Goal: Task Accomplishment & Management: Use online tool/utility

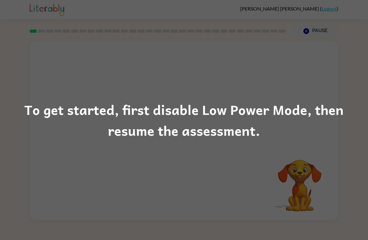
click at [197, 145] on div "To get started, first disable Low Power Mode, then resume the assessment." at bounding box center [184, 120] width 368 height 240
click at [213, 151] on div "To get started, first disable Low Power Mode, then resume the assessment." at bounding box center [184, 120] width 368 height 240
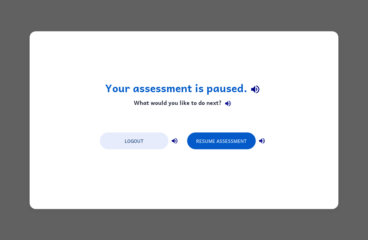
click at [218, 149] on button "Resume Assessment" at bounding box center [221, 140] width 69 height 17
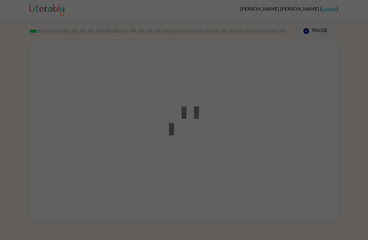
click at [218, 149] on div at bounding box center [184, 120] width 368 height 240
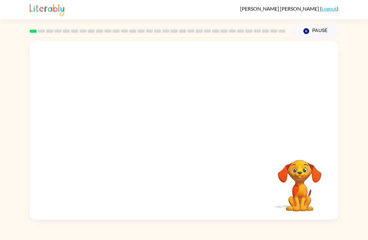
click at [171, 126] on div at bounding box center [184, 94] width 308 height 106
click at [176, 136] on div at bounding box center [184, 94] width 308 height 106
click at [157, 94] on video "Your browser must support playing .mp4 files to use Literably. Please try using…" at bounding box center [184, 94] width 308 height 106
click at [167, 97] on video "Your browser must support playing .mp4 files to use Literably. Please try using…" at bounding box center [184, 94] width 308 height 106
click at [191, 142] on div at bounding box center [184, 133] width 40 height 23
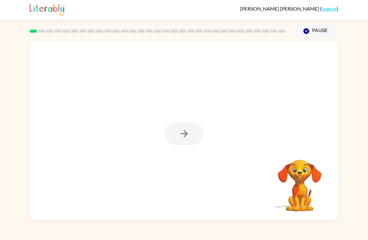
click at [191, 142] on div at bounding box center [184, 133] width 40 height 23
click at [181, 133] on div at bounding box center [184, 133] width 40 height 23
click at [175, 135] on div at bounding box center [184, 133] width 40 height 23
click at [175, 135] on button "button" at bounding box center [184, 133] width 40 height 23
click at [176, 124] on div at bounding box center [184, 94] width 308 height 106
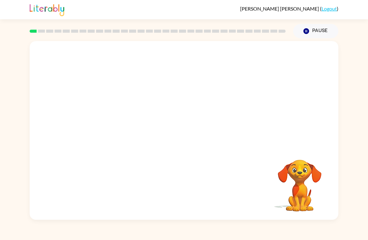
click at [176, 124] on div at bounding box center [184, 94] width 308 height 106
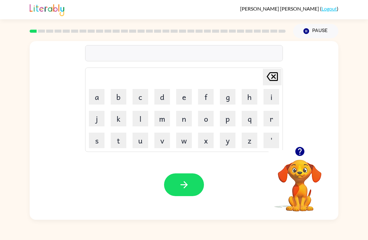
click at [295, 154] on icon "button" at bounding box center [299, 151] width 9 height 9
click at [208, 117] on button "o" at bounding box center [206, 119] width 16 height 16
click at [272, 120] on button "r" at bounding box center [271, 119] width 16 height 16
click at [165, 96] on button "d" at bounding box center [162, 97] width 16 height 16
click at [182, 96] on button "e" at bounding box center [184, 97] width 16 height 16
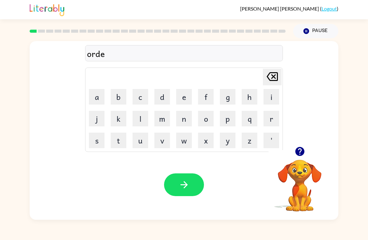
click at [269, 122] on button "r" at bounding box center [271, 119] width 16 height 16
click at [194, 187] on button "button" at bounding box center [184, 185] width 40 height 23
click at [306, 147] on button "button" at bounding box center [300, 152] width 16 height 16
click at [305, 147] on div "[PERSON_NAME] last character input a b c d e f g h i j k l m n o p q r s t u v …" at bounding box center [184, 94] width 308 height 106
click at [274, 121] on button "r" at bounding box center [271, 119] width 16 height 16
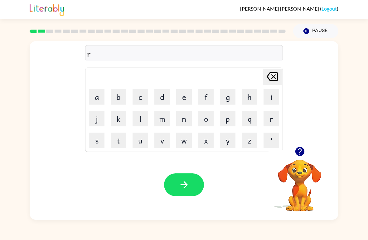
click at [209, 120] on button "o" at bounding box center [206, 119] width 16 height 16
click at [137, 144] on button "u" at bounding box center [140, 141] width 16 height 16
click at [186, 120] on button "n" at bounding box center [184, 119] width 16 height 16
click at [163, 100] on button "d" at bounding box center [162, 97] width 16 height 16
click at [195, 183] on button "button" at bounding box center [184, 185] width 40 height 23
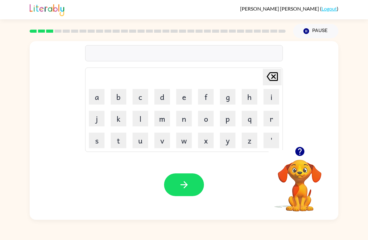
click at [168, 118] on button "m" at bounding box center [162, 119] width 16 height 16
click at [98, 97] on button "a" at bounding box center [97, 97] width 16 height 16
click at [100, 142] on button "s" at bounding box center [97, 141] width 16 height 16
click at [248, 96] on button "h" at bounding box center [249, 97] width 16 height 16
click at [272, 94] on button "i" at bounding box center [271, 97] width 16 height 16
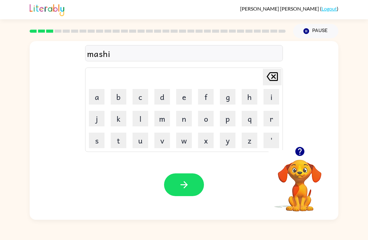
click at [186, 121] on button "n" at bounding box center [184, 119] width 16 height 16
click at [184, 99] on button "e" at bounding box center [184, 97] width 16 height 16
click at [114, 57] on div "mashine" at bounding box center [184, 53] width 194 height 13
click at [103, 55] on div "mashine" at bounding box center [184, 53] width 194 height 13
click at [274, 79] on icon "[PERSON_NAME] last character input" at bounding box center [271, 76] width 15 height 15
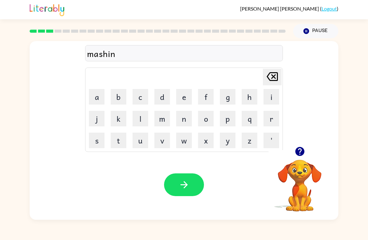
click at [273, 79] on icon "[PERSON_NAME] last character input" at bounding box center [271, 76] width 15 height 15
click at [274, 80] on icon at bounding box center [271, 76] width 11 height 9
click at [274, 81] on icon at bounding box center [271, 76] width 11 height 9
click at [140, 97] on button "c" at bounding box center [140, 97] width 16 height 16
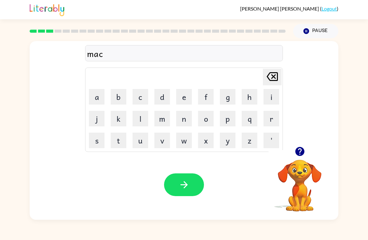
click at [249, 98] on button "h" at bounding box center [249, 97] width 16 height 16
click at [272, 98] on button "i" at bounding box center [271, 97] width 16 height 16
click at [189, 121] on button "n" at bounding box center [184, 119] width 16 height 16
click at [184, 99] on button "e" at bounding box center [184, 97] width 16 height 16
click at [189, 182] on icon "button" at bounding box center [183, 184] width 11 height 11
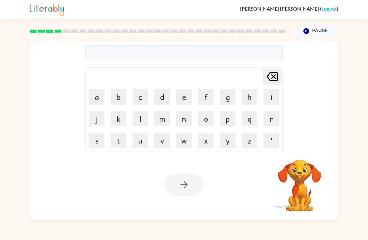
click at [307, 177] on video "Your browser must support playing .mp4 files to use Literably. Please try using…" at bounding box center [299, 181] width 62 height 62
click at [118, 138] on button "t" at bounding box center [119, 141] width 16 height 16
click at [277, 120] on button "r" at bounding box center [271, 119] width 16 height 16
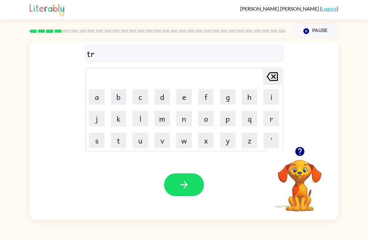
click at [95, 95] on button "a" at bounding box center [97, 97] width 16 height 16
click at [275, 98] on button "i" at bounding box center [271, 97] width 16 height 16
click at [187, 124] on button "n" at bounding box center [184, 119] width 16 height 16
click at [188, 180] on icon "button" at bounding box center [183, 184] width 11 height 11
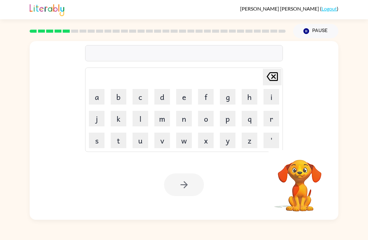
click at [158, 94] on button "d" at bounding box center [162, 97] width 16 height 16
click at [178, 93] on button "e" at bounding box center [184, 97] width 16 height 16
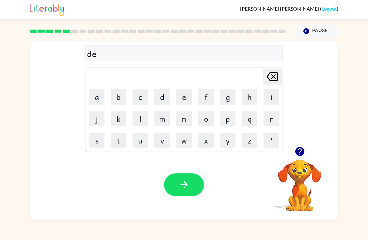
click at [200, 99] on button "f" at bounding box center [206, 97] width 16 height 16
click at [183, 98] on button "e" at bounding box center [184, 97] width 16 height 16
click at [187, 121] on button "n" at bounding box center [184, 119] width 16 height 16
click at [101, 140] on button "s" at bounding box center [97, 141] width 16 height 16
click at [267, 99] on button "i" at bounding box center [271, 97] width 16 height 16
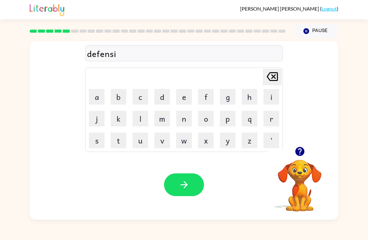
click at [164, 142] on button "v" at bounding box center [162, 141] width 16 height 16
click at [185, 102] on button "e" at bounding box center [184, 97] width 16 height 16
click at [192, 187] on button "button" at bounding box center [184, 185] width 40 height 23
click at [166, 142] on button "v" at bounding box center [162, 141] width 16 height 16
click at [98, 100] on button "a" at bounding box center [97, 97] width 16 height 16
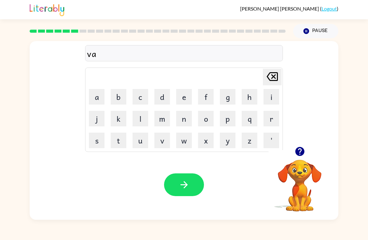
click at [136, 102] on button "c" at bounding box center [140, 97] width 16 height 16
click at [96, 96] on button "a" at bounding box center [97, 97] width 16 height 16
click at [210, 117] on button "o" at bounding box center [206, 119] width 16 height 16
click at [179, 121] on button "n" at bounding box center [184, 119] width 16 height 16
click at [268, 78] on icon at bounding box center [271, 76] width 11 height 9
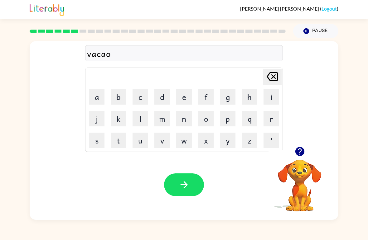
click at [268, 78] on icon at bounding box center [271, 76] width 11 height 9
click at [267, 78] on icon "[PERSON_NAME] last character input" at bounding box center [271, 76] width 15 height 15
click at [94, 99] on button "a" at bounding box center [97, 97] width 16 height 16
click at [117, 147] on button "t" at bounding box center [119, 141] width 16 height 16
click at [271, 101] on button "i" at bounding box center [271, 97] width 16 height 16
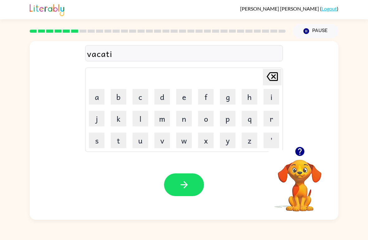
click at [212, 120] on button "o" at bounding box center [206, 119] width 16 height 16
click at [174, 122] on td "n" at bounding box center [183, 118] width 21 height 21
click at [174, 118] on td "n" at bounding box center [183, 118] width 21 height 21
click at [178, 118] on button "n" at bounding box center [184, 119] width 16 height 16
click at [195, 181] on button "button" at bounding box center [184, 185] width 40 height 23
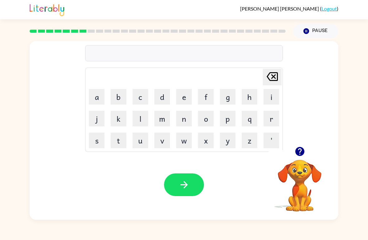
click at [227, 119] on button "p" at bounding box center [228, 119] width 16 height 16
click at [139, 139] on button "u" at bounding box center [140, 141] width 16 height 16
click at [166, 99] on button "d" at bounding box center [162, 97] width 16 height 16
click at [141, 124] on button "l" at bounding box center [140, 119] width 16 height 16
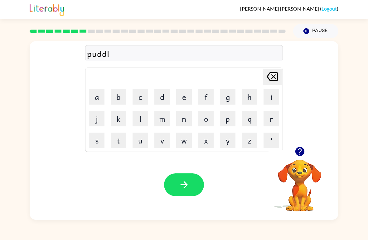
click at [178, 95] on button "e" at bounding box center [184, 97] width 16 height 16
click at [190, 178] on button "button" at bounding box center [184, 185] width 40 height 23
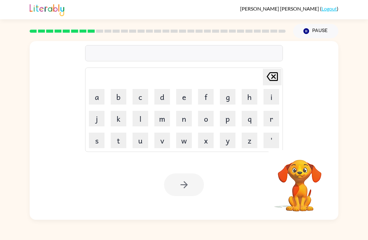
click at [164, 121] on button "m" at bounding box center [162, 119] width 16 height 16
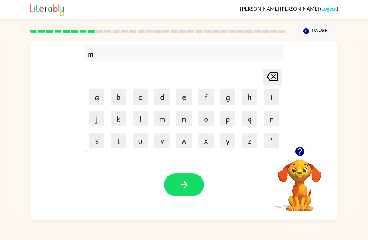
click at [273, 97] on button "i" at bounding box center [271, 97] width 16 height 16
click at [274, 118] on button "r" at bounding box center [271, 119] width 16 height 16
click at [99, 97] on button "a" at bounding box center [97, 97] width 16 height 16
click at [145, 98] on button "c" at bounding box center [140, 97] width 16 height 16
click at [143, 115] on button "l" at bounding box center [140, 119] width 16 height 16
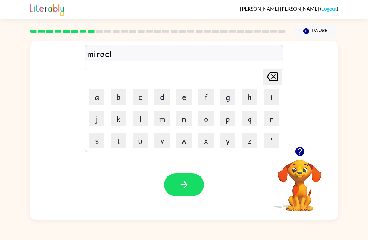
click at [178, 96] on button "e" at bounding box center [184, 97] width 16 height 16
click at [195, 183] on button "button" at bounding box center [184, 185] width 40 height 23
click at [163, 117] on button "m" at bounding box center [162, 119] width 16 height 16
click at [264, 93] on button "i" at bounding box center [271, 97] width 16 height 16
click at [157, 96] on button "d" at bounding box center [162, 97] width 16 height 16
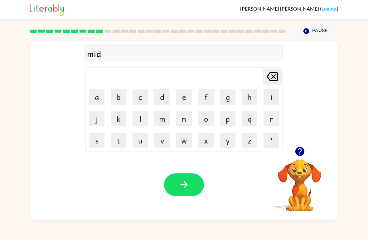
click at [161, 121] on button "m" at bounding box center [162, 119] width 16 height 16
click at [208, 117] on button "o" at bounding box center [206, 119] width 16 height 16
click at [273, 115] on button "r" at bounding box center [271, 119] width 16 height 16
click at [185, 120] on button "n" at bounding box center [184, 119] width 16 height 16
click at [273, 94] on button "i" at bounding box center [271, 97] width 16 height 16
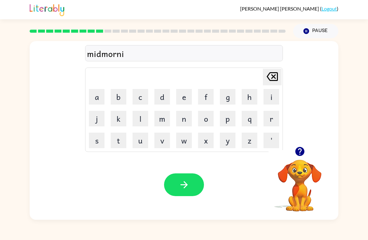
click at [185, 120] on button "n" at bounding box center [184, 119] width 16 height 16
click at [226, 96] on button "g" at bounding box center [228, 97] width 16 height 16
click at [189, 183] on icon "button" at bounding box center [183, 184] width 11 height 11
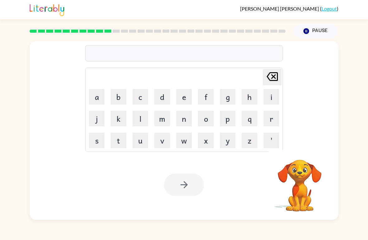
click at [162, 98] on button "d" at bounding box center [162, 97] width 16 height 16
click at [269, 101] on button "i" at bounding box center [271, 97] width 16 height 16
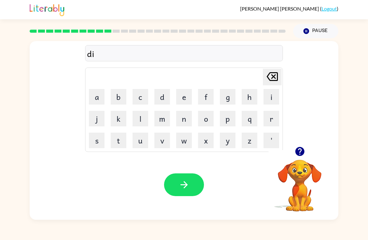
click at [92, 143] on button "s" at bounding box center [97, 141] width 16 height 16
click at [117, 141] on button "t" at bounding box center [119, 141] width 16 height 16
click at [272, 121] on button "r" at bounding box center [271, 119] width 16 height 16
click at [140, 140] on button "u" at bounding box center [140, 141] width 16 height 16
click at [91, 139] on button "s" at bounding box center [97, 141] width 16 height 16
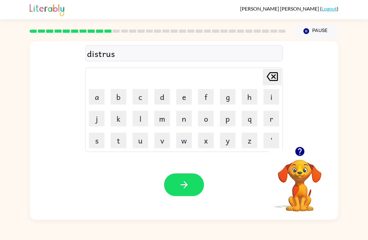
click at [115, 142] on button "t" at bounding box center [119, 141] width 16 height 16
click at [191, 175] on button "button" at bounding box center [184, 185] width 40 height 23
click at [98, 144] on button "s" at bounding box center [97, 141] width 16 height 16
click at [266, 80] on icon "[PERSON_NAME] last character input" at bounding box center [271, 76] width 15 height 15
click at [272, 114] on button "r" at bounding box center [271, 119] width 16 height 16
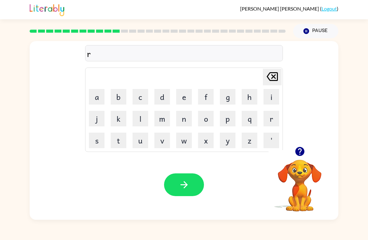
click at [208, 119] on button "o" at bounding box center [206, 119] width 16 height 16
click at [160, 98] on button "d" at bounding box center [162, 97] width 16 height 16
click at [182, 98] on button "e" at bounding box center [184, 97] width 16 height 16
click at [191, 183] on button "button" at bounding box center [184, 185] width 40 height 23
click at [300, 154] on icon "button" at bounding box center [299, 151] width 9 height 9
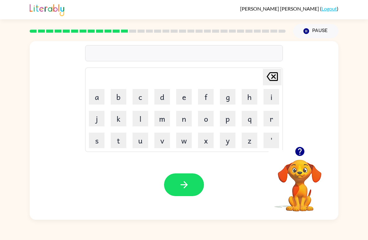
click at [136, 144] on button "u" at bounding box center [140, 141] width 16 height 16
click at [229, 121] on button "p" at bounding box center [228, 119] width 16 height 16
click at [229, 93] on button "g" at bounding box center [228, 97] width 16 height 16
click at [272, 120] on button "r" at bounding box center [271, 119] width 16 height 16
click at [94, 101] on button "a" at bounding box center [97, 97] width 16 height 16
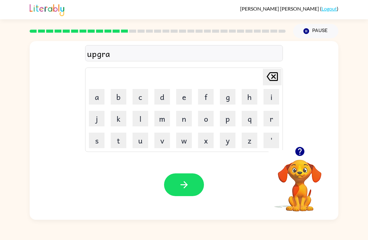
click at [165, 100] on button "d" at bounding box center [162, 97] width 16 height 16
click at [185, 98] on button "e" at bounding box center [184, 97] width 16 height 16
click at [181, 178] on button "button" at bounding box center [184, 185] width 40 height 23
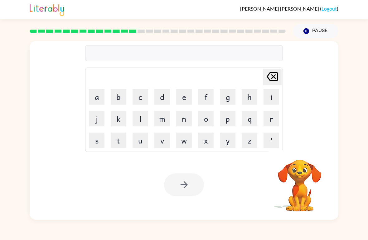
click at [292, 224] on div "[PERSON_NAME] Pea-[PERSON_NAME] ( Logout ) Pause Pause Delete Delete last chara…" at bounding box center [184, 120] width 368 height 240
click at [299, 150] on icon "button" at bounding box center [299, 151] width 9 height 9
click at [167, 120] on button "m" at bounding box center [162, 119] width 16 height 16
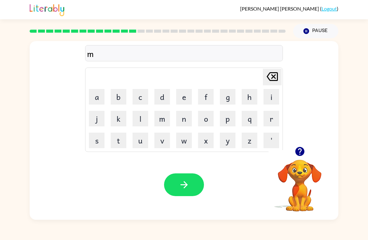
click at [98, 97] on button "a" at bounding box center [97, 97] width 16 height 16
click at [166, 98] on button "d" at bounding box center [162, 97] width 16 height 16
click at [184, 121] on button "n" at bounding box center [184, 119] width 16 height 16
click at [185, 98] on button "e" at bounding box center [184, 97] width 16 height 16
click at [96, 139] on button "s" at bounding box center [97, 141] width 16 height 16
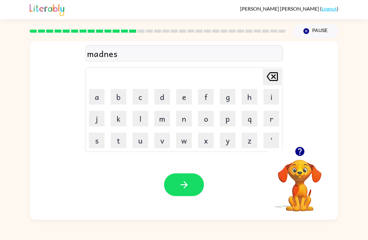
click at [96, 139] on button "s" at bounding box center [97, 141] width 16 height 16
click at [190, 182] on button "button" at bounding box center [184, 185] width 40 height 23
click at [122, 102] on button "b" at bounding box center [119, 97] width 16 height 16
click at [208, 119] on button "o" at bounding box center [206, 119] width 16 height 16
click at [182, 118] on button "n" at bounding box center [184, 119] width 16 height 16
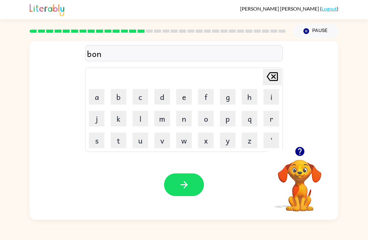
click at [146, 139] on button "u" at bounding box center [140, 141] width 16 height 16
click at [96, 145] on button "s" at bounding box center [97, 141] width 16 height 16
click at [188, 179] on button "button" at bounding box center [184, 185] width 40 height 23
click at [99, 140] on button "s" at bounding box center [97, 141] width 16 height 16
click at [183, 148] on button "w" at bounding box center [184, 141] width 16 height 16
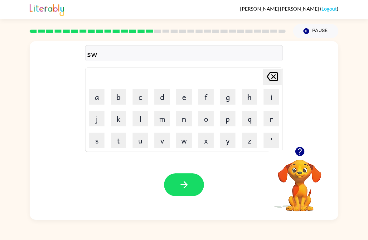
click at [208, 119] on button "o" at bounding box center [206, 119] width 16 height 16
click at [271, 125] on button "r" at bounding box center [271, 119] width 16 height 16
click at [161, 120] on button "m" at bounding box center [162, 119] width 16 height 16
click at [184, 184] on icon "button" at bounding box center [183, 184] width 11 height 11
click at [301, 149] on icon "button" at bounding box center [299, 151] width 9 height 9
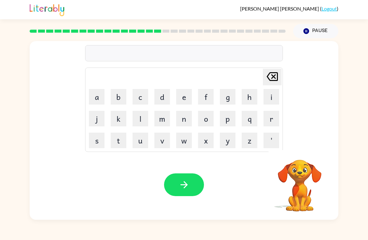
click at [271, 121] on button "r" at bounding box center [271, 119] width 16 height 16
click at [100, 98] on button "a" at bounding box center [97, 97] width 16 height 16
click at [166, 120] on button "m" at bounding box center [162, 119] width 16 height 16
click at [192, 188] on button "button" at bounding box center [184, 185] width 40 height 23
click at [226, 120] on button "p" at bounding box center [228, 119] width 16 height 16
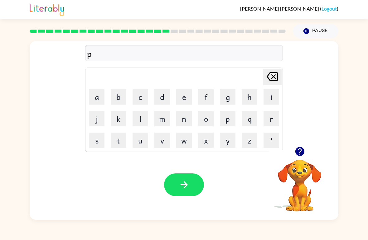
click at [269, 119] on button "r" at bounding box center [271, 119] width 16 height 16
click at [268, 96] on button "i" at bounding box center [271, 97] width 16 height 16
click at [166, 118] on button "m" at bounding box center [162, 119] width 16 height 16
click at [271, 96] on button "i" at bounding box center [271, 97] width 16 height 16
click at [187, 117] on button "n" at bounding box center [184, 119] width 16 height 16
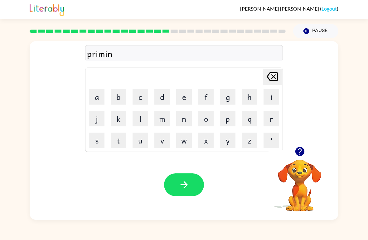
click at [229, 98] on button "g" at bounding box center [228, 97] width 16 height 16
click at [188, 188] on icon "button" at bounding box center [183, 184] width 11 height 11
click at [265, 125] on button "r" at bounding box center [271, 119] width 16 height 16
click at [272, 100] on button "i" at bounding box center [271, 97] width 16 height 16
click at [98, 147] on button "s" at bounding box center [97, 141] width 16 height 16
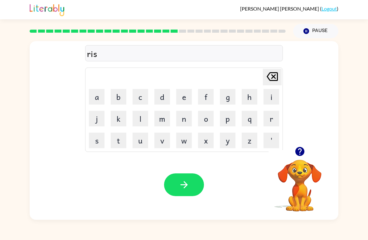
click at [118, 122] on button "k" at bounding box center [119, 119] width 16 height 16
click at [228, 139] on button "y" at bounding box center [228, 141] width 16 height 16
click at [185, 94] on button "e" at bounding box center [184, 97] width 16 height 16
click at [100, 138] on button "s" at bounding box center [97, 141] width 16 height 16
click at [121, 137] on button "t" at bounding box center [119, 141] width 16 height 16
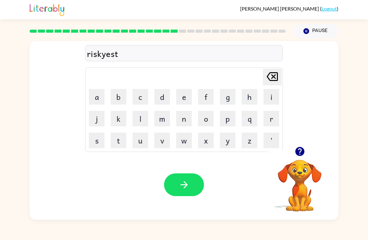
click at [191, 177] on button "button" at bounding box center [184, 185] width 40 height 23
click at [300, 153] on icon "button" at bounding box center [299, 151] width 9 height 9
click at [98, 97] on button "a" at bounding box center [97, 97] width 16 height 16
click at [263, 129] on table "[PERSON_NAME] last character input a b c d e f g h i j k l m n o p q r s t u v …" at bounding box center [183, 110] width 197 height 84
click at [273, 119] on button "r" at bounding box center [271, 119] width 16 height 16
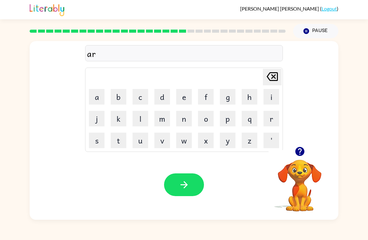
click at [118, 140] on button "t" at bounding box center [119, 141] width 16 height 16
click at [272, 122] on button "r" at bounding box center [271, 119] width 16 height 16
click at [175, 96] on td "e" at bounding box center [183, 96] width 21 height 21
click at [181, 93] on button "e" at bounding box center [184, 97] width 16 height 16
click at [188, 119] on button "n" at bounding box center [184, 119] width 16 height 16
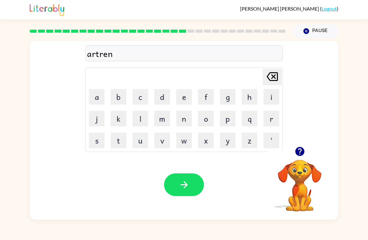
click at [172, 181] on button "button" at bounding box center [184, 185] width 40 height 23
click at [200, 96] on button "f" at bounding box center [206, 97] width 16 height 16
click at [213, 121] on button "o" at bounding box center [206, 119] width 16 height 16
click at [139, 119] on button "l" at bounding box center [140, 119] width 16 height 16
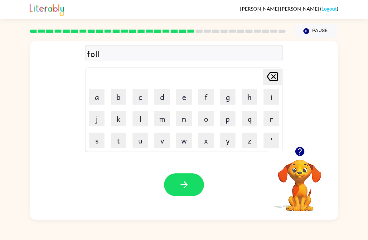
click at [186, 142] on button "w" at bounding box center [184, 141] width 16 height 16
click at [190, 96] on button "e" at bounding box center [184, 97] width 16 height 16
click at [166, 98] on button "d" at bounding box center [162, 97] width 16 height 16
click at [194, 183] on button "button" at bounding box center [184, 185] width 40 height 23
click at [139, 99] on button "c" at bounding box center [140, 97] width 16 height 16
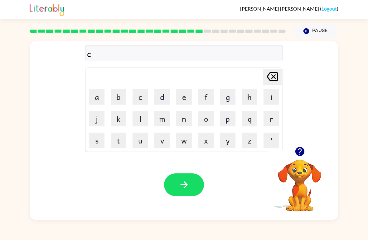
click at [183, 94] on button "e" at bounding box center [184, 97] width 16 height 16
click at [188, 117] on button "n" at bounding box center [184, 119] width 16 height 16
click at [116, 142] on button "t" at bounding box center [119, 141] width 16 height 16
click at [180, 100] on button "e" at bounding box center [184, 97] width 16 height 16
click at [251, 118] on button "q" at bounding box center [249, 119] width 16 height 16
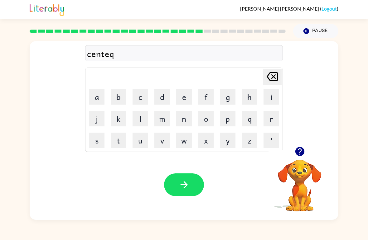
click at [274, 74] on icon at bounding box center [271, 76] width 11 height 9
click at [230, 118] on button "p" at bounding box center [228, 119] width 16 height 16
click at [271, 103] on button "i" at bounding box center [271, 97] width 16 height 16
click at [186, 93] on button "e" at bounding box center [184, 97] width 16 height 16
click at [168, 91] on button "d" at bounding box center [162, 97] width 16 height 16
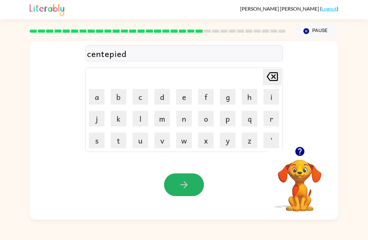
click at [194, 182] on button "button" at bounding box center [184, 185] width 40 height 23
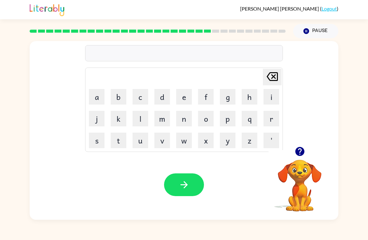
click at [100, 143] on button "s" at bounding box center [97, 141] width 16 height 16
click at [145, 140] on button "u" at bounding box center [140, 141] width 16 height 16
click at [93, 142] on button "s" at bounding box center [97, 141] width 16 height 16
click at [115, 139] on button "t" at bounding box center [119, 141] width 16 height 16
click at [101, 100] on button "a" at bounding box center [97, 97] width 16 height 16
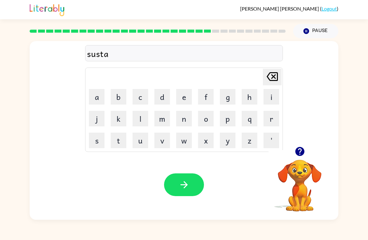
click at [273, 95] on button "i" at bounding box center [271, 97] width 16 height 16
click at [188, 123] on button "n" at bounding box center [184, 119] width 16 height 16
click at [189, 187] on icon "button" at bounding box center [183, 184] width 11 height 11
click at [204, 94] on button "f" at bounding box center [206, 97] width 16 height 16
click at [206, 118] on button "o" at bounding box center [206, 119] width 16 height 16
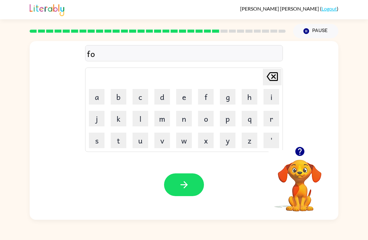
click at [188, 146] on button "w" at bounding box center [184, 141] width 16 height 16
click at [205, 117] on button "o" at bounding box center [206, 119] width 16 height 16
click at [96, 99] on button "a" at bounding box center [97, 97] width 16 height 16
click at [274, 124] on button "r" at bounding box center [271, 119] width 16 height 16
click at [165, 94] on button "d" at bounding box center [162, 97] width 16 height 16
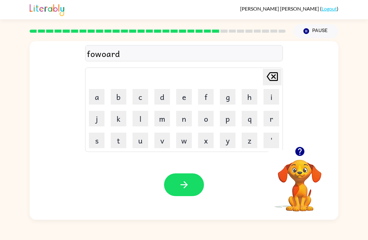
click at [266, 74] on icon "[PERSON_NAME] last character input" at bounding box center [271, 76] width 15 height 15
click at [269, 76] on icon "[PERSON_NAME] last character input" at bounding box center [271, 76] width 15 height 15
click at [95, 100] on button "a" at bounding box center [97, 97] width 16 height 16
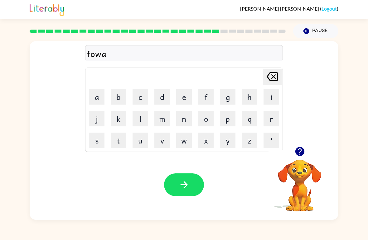
click at [277, 113] on button "r" at bounding box center [271, 119] width 16 height 16
click at [164, 97] on button "d" at bounding box center [162, 97] width 16 height 16
click at [186, 184] on icon "button" at bounding box center [183, 184] width 11 height 11
click at [269, 124] on button "r" at bounding box center [271, 119] width 16 height 16
click at [186, 99] on button "e" at bounding box center [184, 97] width 16 height 16
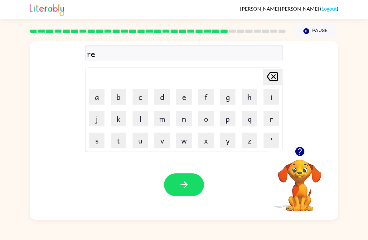
click at [141, 120] on button "l" at bounding box center [140, 119] width 16 height 16
click at [102, 99] on button "a" at bounding box center [97, 97] width 16 height 16
click at [121, 140] on button "t" at bounding box center [119, 141] width 16 height 16
click at [191, 93] on button "e" at bounding box center [184, 97] width 16 height 16
click at [161, 94] on button "d" at bounding box center [162, 97] width 16 height 16
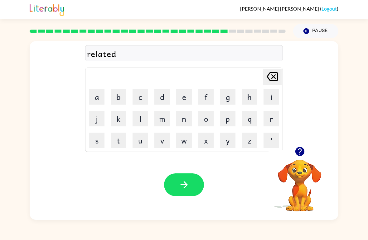
click at [186, 179] on button "button" at bounding box center [184, 185] width 40 height 23
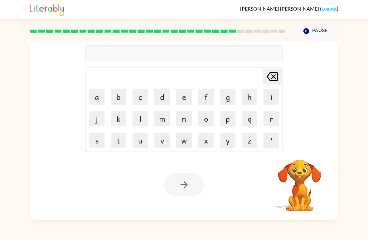
click at [231, 97] on button "g" at bounding box center [228, 97] width 16 height 16
click at [209, 119] on button "o" at bounding box center [206, 119] width 16 height 16
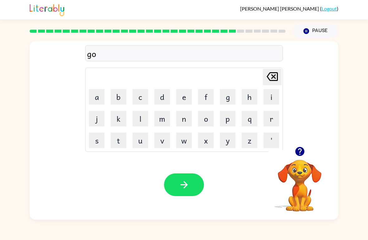
click at [123, 99] on button "b" at bounding box center [119, 97] width 16 height 16
click at [143, 117] on button "l" at bounding box center [140, 119] width 16 height 16
click at [270, 98] on button "i" at bounding box center [271, 97] width 16 height 16
click at [191, 123] on button "n" at bounding box center [184, 119] width 16 height 16
click at [183, 192] on button "button" at bounding box center [184, 185] width 40 height 23
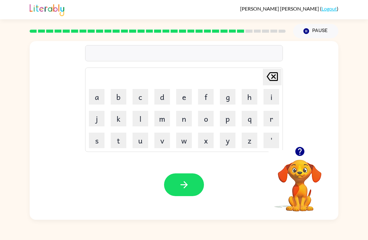
click at [141, 121] on button "l" at bounding box center [140, 119] width 16 height 16
click at [139, 145] on button "u" at bounding box center [140, 141] width 16 height 16
click at [164, 117] on button "m" at bounding box center [162, 119] width 16 height 16
click at [167, 98] on button "d" at bounding box center [162, 97] width 16 height 16
click at [268, 77] on icon "[PERSON_NAME] last character input" at bounding box center [271, 76] width 15 height 15
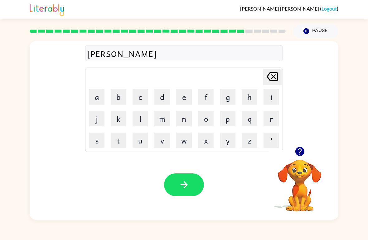
click at [124, 97] on button "b" at bounding box center [119, 97] width 16 height 16
click at [177, 98] on button "e" at bounding box center [184, 97] width 16 height 16
click at [274, 121] on button "r" at bounding box center [271, 119] width 16 height 16
click at [111, 117] on button "k" at bounding box center [119, 119] width 16 height 16
click at [264, 77] on button "[PERSON_NAME] last character input" at bounding box center [272, 77] width 19 height 17
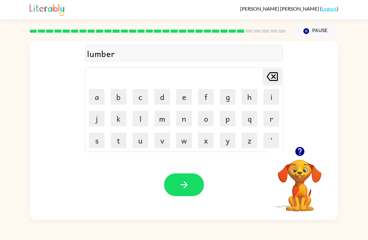
click at [101, 117] on button "j" at bounding box center [97, 119] width 16 height 16
click at [98, 99] on button "a" at bounding box center [97, 97] width 16 height 16
click at [145, 104] on button "c" at bounding box center [140, 97] width 16 height 16
click at [119, 119] on button "k" at bounding box center [119, 119] width 16 height 16
click at [184, 175] on button "button" at bounding box center [184, 185] width 40 height 23
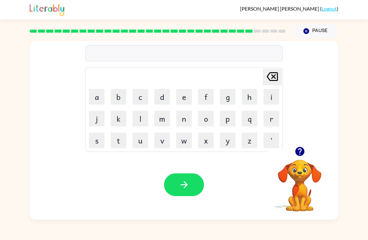
click at [230, 126] on button "p" at bounding box center [228, 119] width 16 height 16
click at [278, 101] on button "i" at bounding box center [271, 97] width 16 height 16
click at [188, 104] on button "e" at bounding box center [184, 97] width 16 height 16
click at [266, 121] on button "r" at bounding box center [271, 119] width 16 height 16
click at [141, 100] on button "c" at bounding box center [140, 97] width 16 height 16
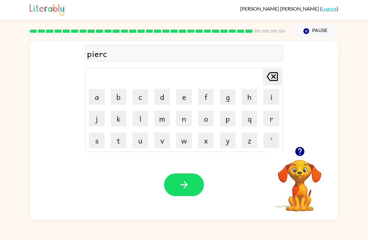
click at [180, 96] on button "e" at bounding box center [184, 97] width 16 height 16
click at [176, 180] on button "button" at bounding box center [184, 185] width 40 height 23
click at [122, 141] on button "t" at bounding box center [119, 141] width 16 height 16
click at [251, 93] on button "h" at bounding box center [249, 97] width 16 height 16
click at [278, 100] on button "i" at bounding box center [271, 97] width 16 height 16
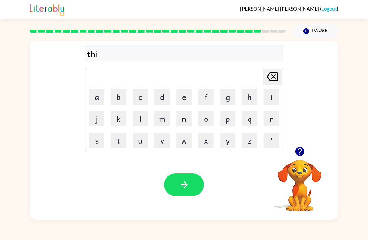
click at [187, 121] on button "n" at bounding box center [184, 119] width 16 height 16
click at [175, 190] on button "button" at bounding box center [184, 185] width 40 height 23
click at [94, 139] on button "s" at bounding box center [97, 141] width 16 height 16
click at [269, 95] on button "i" at bounding box center [271, 97] width 16 height 16
click at [141, 119] on button "l" at bounding box center [140, 119] width 16 height 16
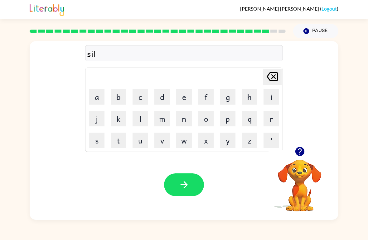
click at [161, 137] on button "v" at bounding box center [162, 141] width 16 height 16
click at [191, 98] on button "e" at bounding box center [184, 97] width 16 height 16
click at [271, 115] on button "r" at bounding box center [271, 119] width 16 height 16
click at [184, 143] on button "w" at bounding box center [184, 141] width 16 height 16
click at [96, 93] on button "a" at bounding box center [97, 97] width 16 height 16
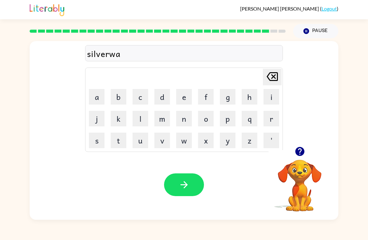
click at [269, 119] on button "r" at bounding box center [271, 119] width 16 height 16
click at [175, 98] on td "e" at bounding box center [183, 96] width 21 height 21
click at [182, 101] on button "e" at bounding box center [184, 97] width 16 height 16
click at [194, 193] on button "button" at bounding box center [184, 185] width 40 height 23
click at [137, 140] on button "u" at bounding box center [140, 141] width 16 height 16
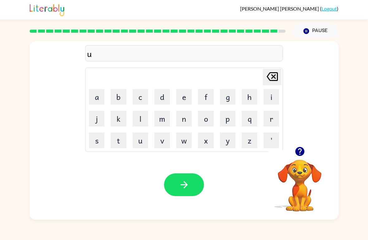
click at [185, 119] on button "n" at bounding box center [184, 119] width 16 height 16
click at [98, 98] on button "a" at bounding box center [97, 97] width 16 height 16
click at [201, 98] on button "f" at bounding box center [206, 97] width 16 height 16
click at [264, 116] on button "r" at bounding box center [271, 119] width 16 height 16
click at [98, 94] on button "a" at bounding box center [97, 97] width 16 height 16
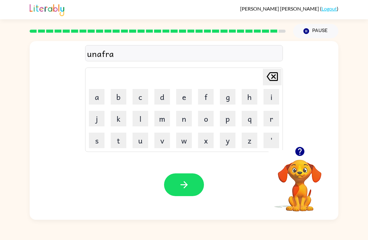
click at [273, 96] on button "i" at bounding box center [271, 97] width 16 height 16
click at [160, 96] on button "d" at bounding box center [162, 97] width 16 height 16
click at [190, 187] on button "button" at bounding box center [184, 185] width 40 height 23
